Goal: Information Seeking & Learning: Learn about a topic

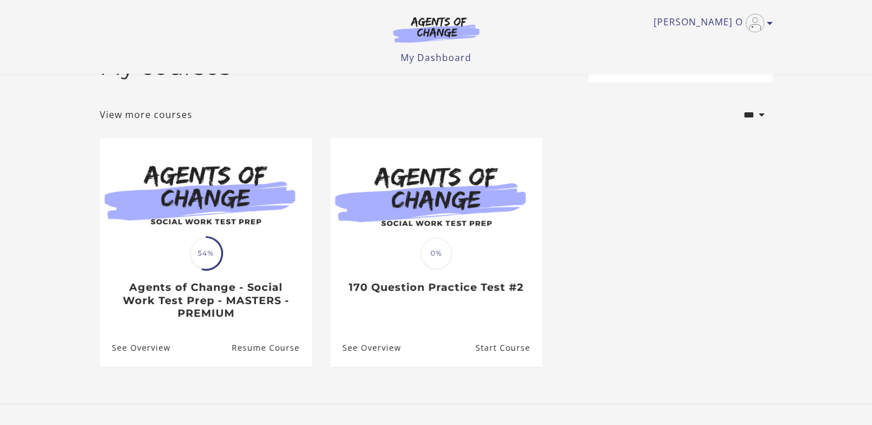
scroll to position [67, 0]
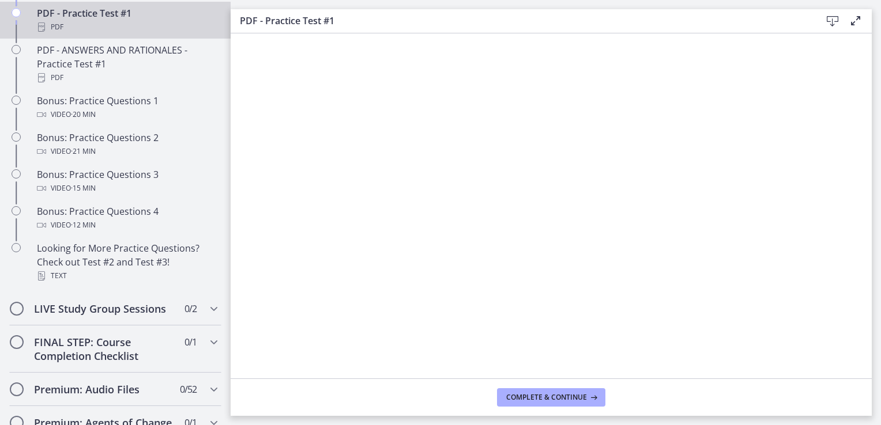
scroll to position [705, 0]
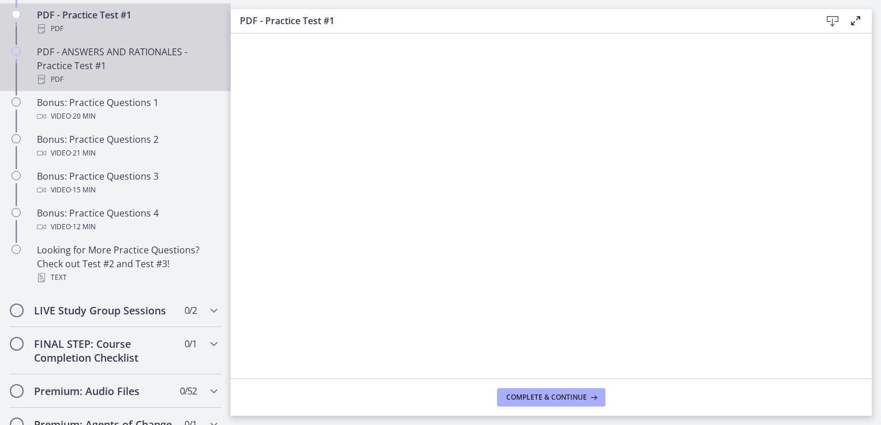
click at [85, 62] on div "PDF - ANSWERS AND RATIONALES - Practice Test #1 PDF" at bounding box center [127, 66] width 180 height 42
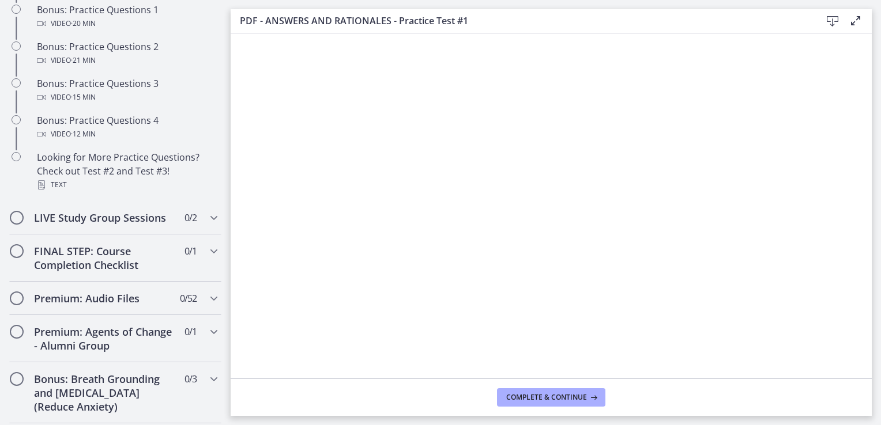
scroll to position [814, 0]
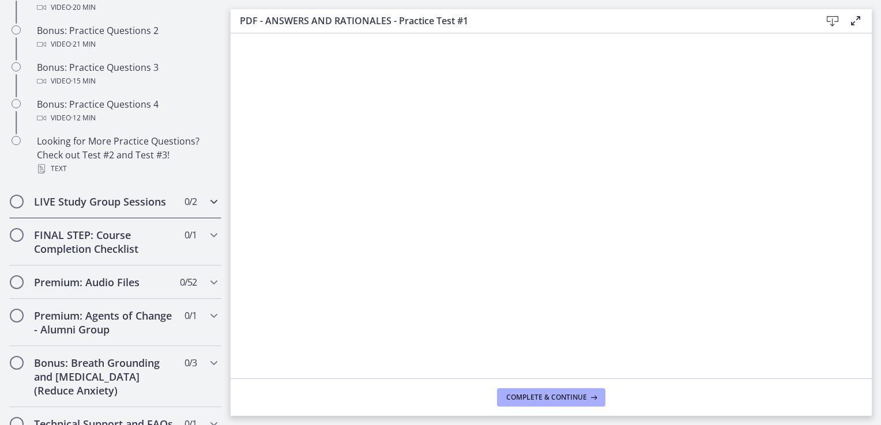
click at [164, 209] on h2 "LIVE Study Group Sessions" at bounding box center [104, 202] width 141 height 14
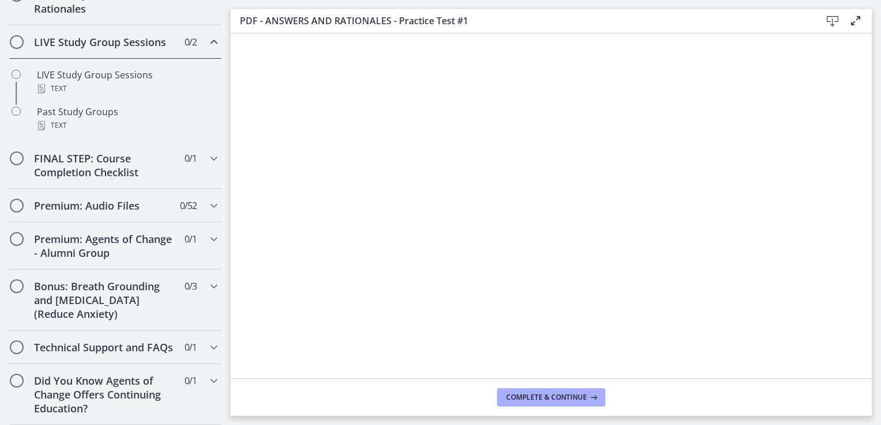
scroll to position [651, 0]
click at [116, 199] on h2 "Premium: Audio Files" at bounding box center [104, 206] width 141 height 14
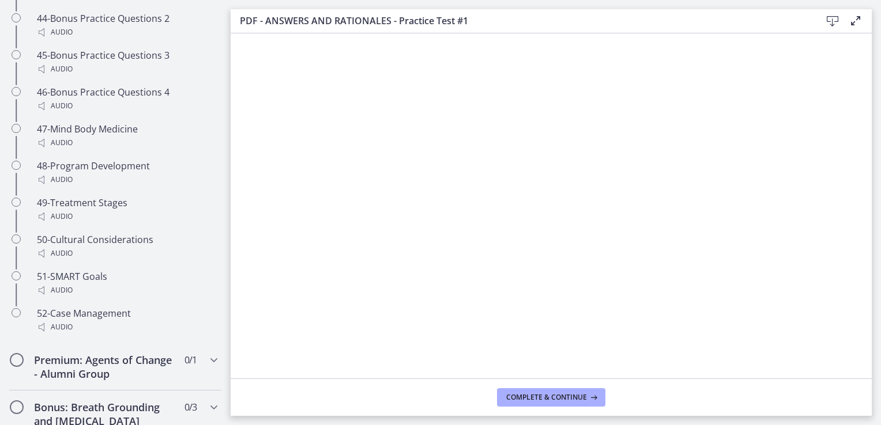
scroll to position [2411, 0]
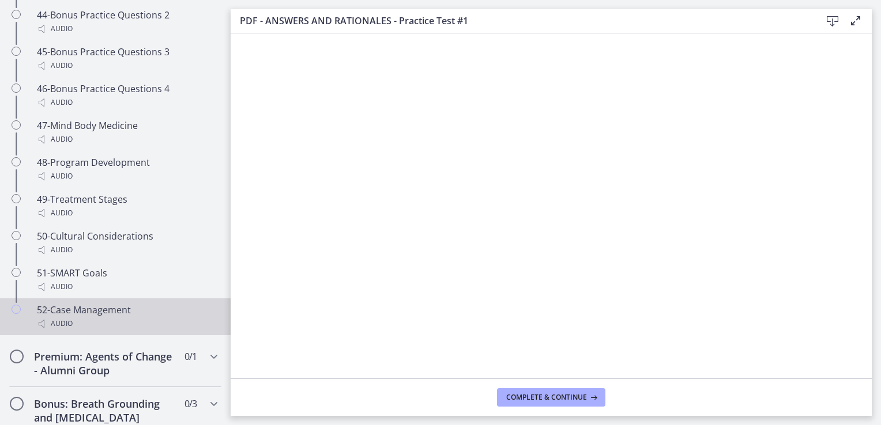
click at [129, 324] on div "52-Case Management Audio" at bounding box center [127, 317] width 180 height 28
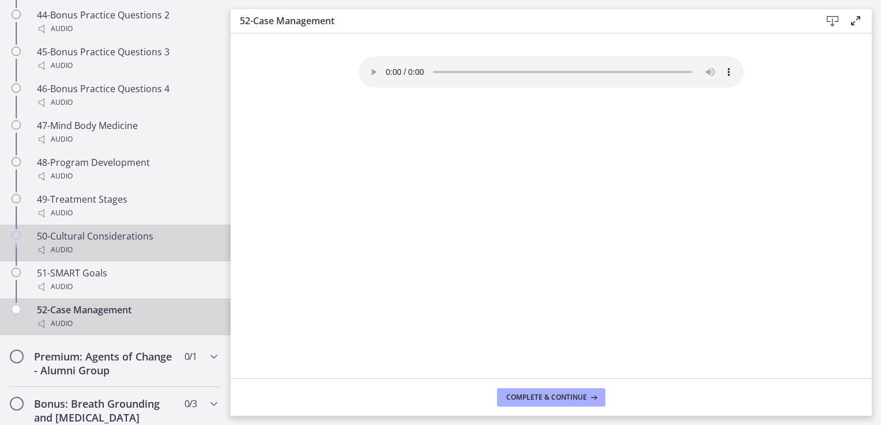
click at [152, 257] on div "Audio" at bounding box center [127, 250] width 180 height 14
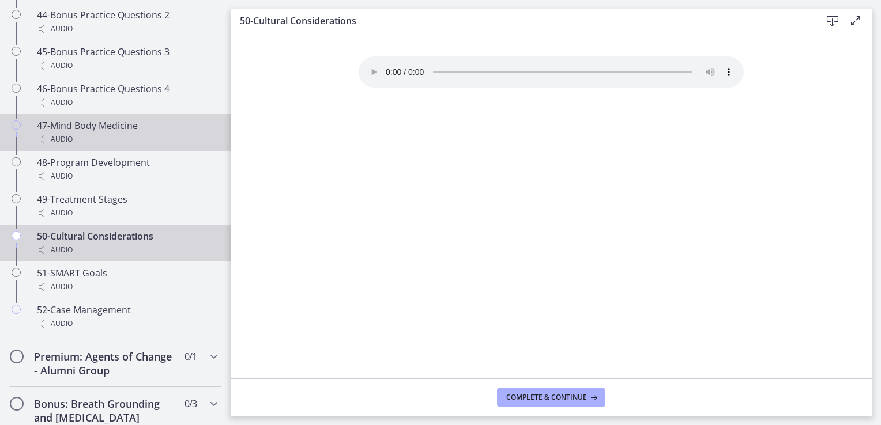
click at [141, 140] on div "47-Mind Body Medicine Audio" at bounding box center [127, 133] width 180 height 28
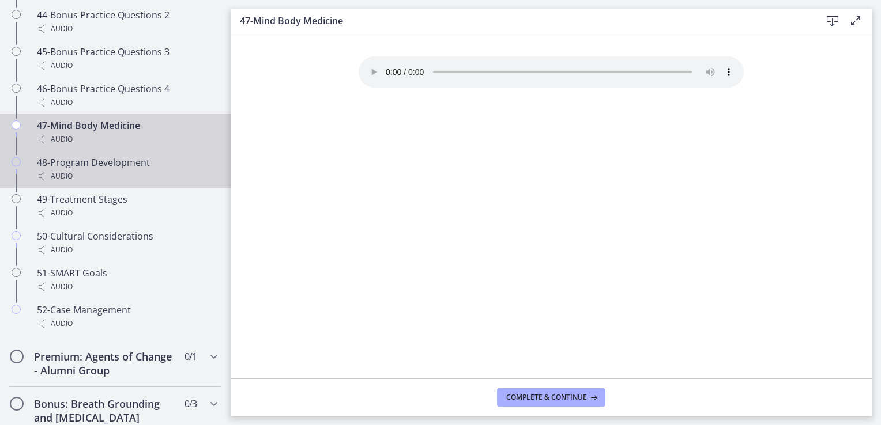
click at [159, 183] on div "Audio" at bounding box center [127, 177] width 180 height 14
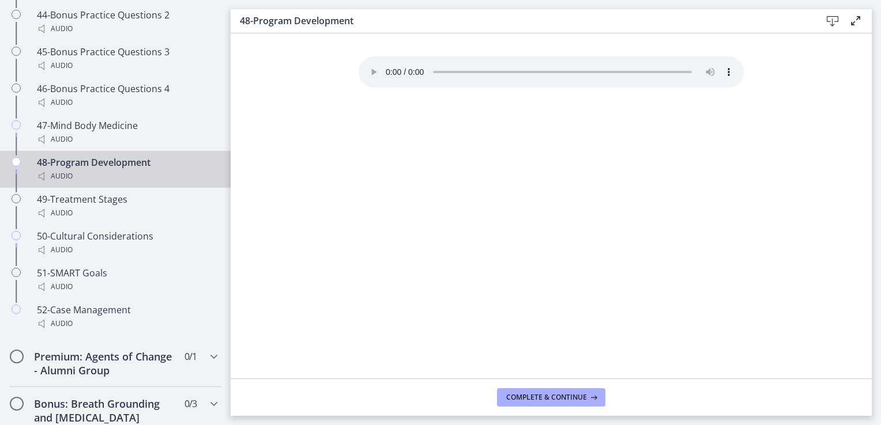
click at [879, 241] on main "48-Program Development Download Enable fullscreen Your browser doesn't support …" at bounding box center [556, 212] width 650 height 425
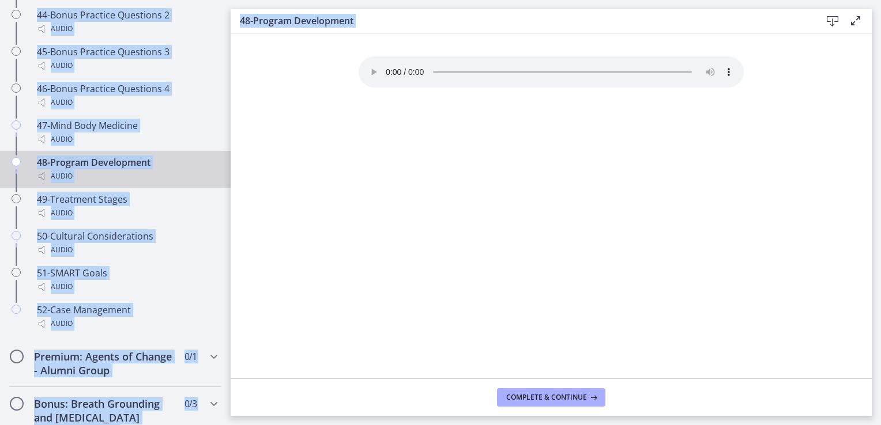
drag, startPoint x: 879, startPoint y: 241, endPoint x: 883, endPoint y: 65, distance: 176.5
click at [880, 65] on html "Skip to main content Go to Dashboard Go to Dashboard Go to Dashboard Agents of …" at bounding box center [440, 212] width 881 height 425
click at [669, 213] on div "Your browser doesn't support the audio element. Download it here" at bounding box center [551, 218] width 404 height 322
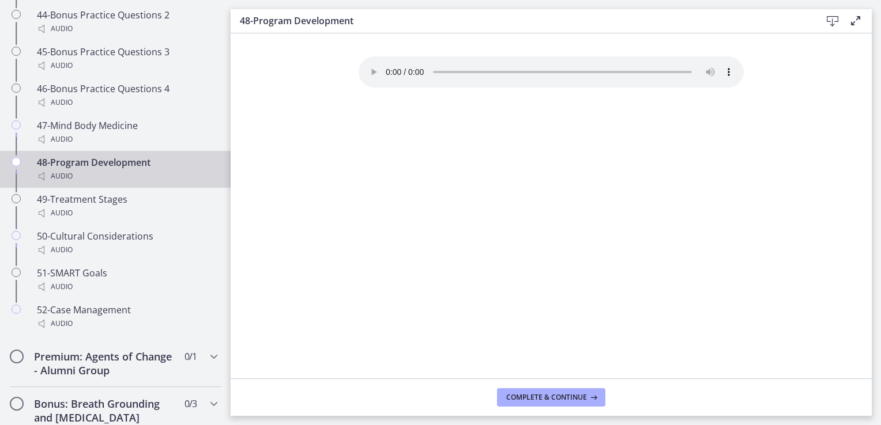
click at [880, 75] on html "Skip to main content Go to Dashboard Go to Dashboard Go to Dashboard Agents of …" at bounding box center [440, 212] width 881 height 425
